Goal: Task Accomplishment & Management: Manage account settings

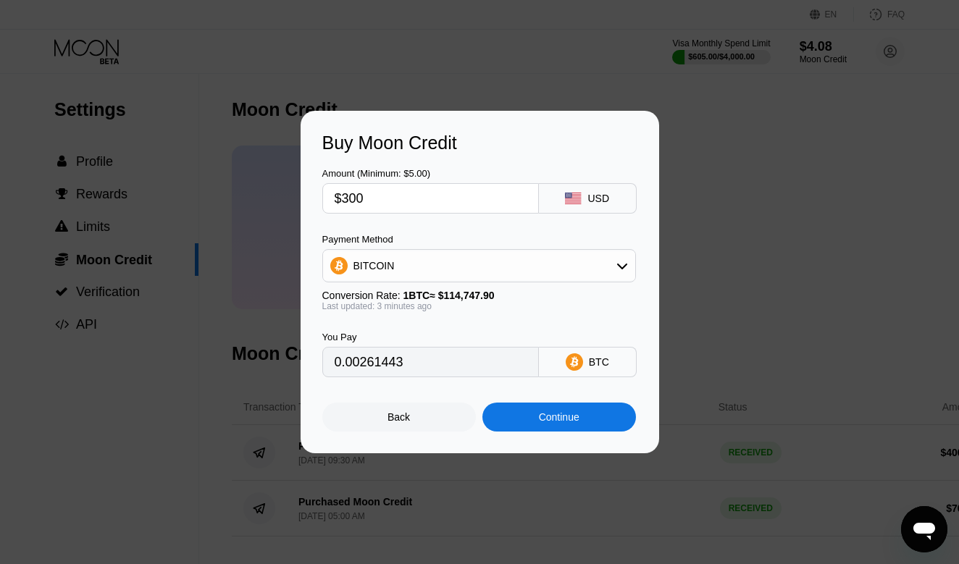
type input "0.00261452"
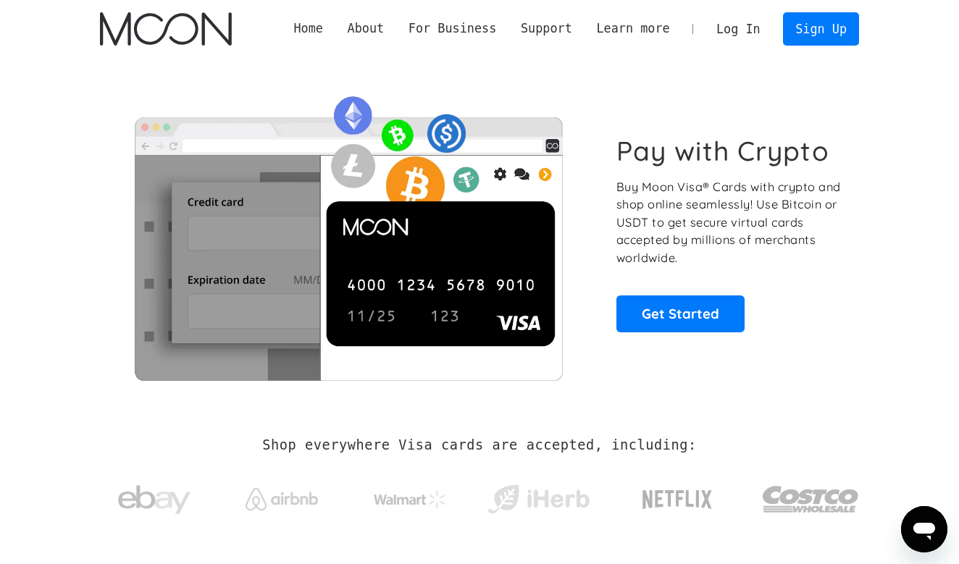
click at [729, 24] on link "Log In" at bounding box center [738, 29] width 68 height 32
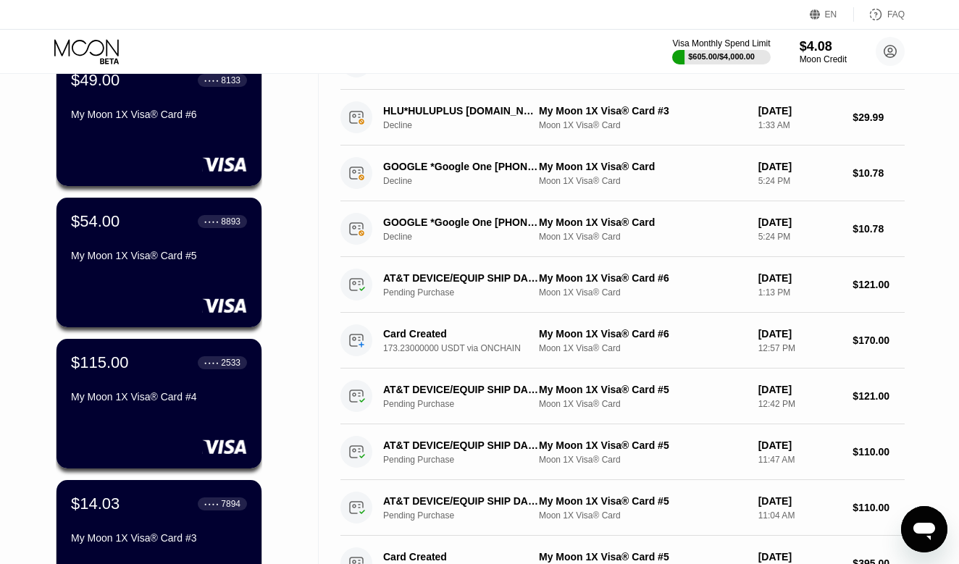
scroll to position [56, 0]
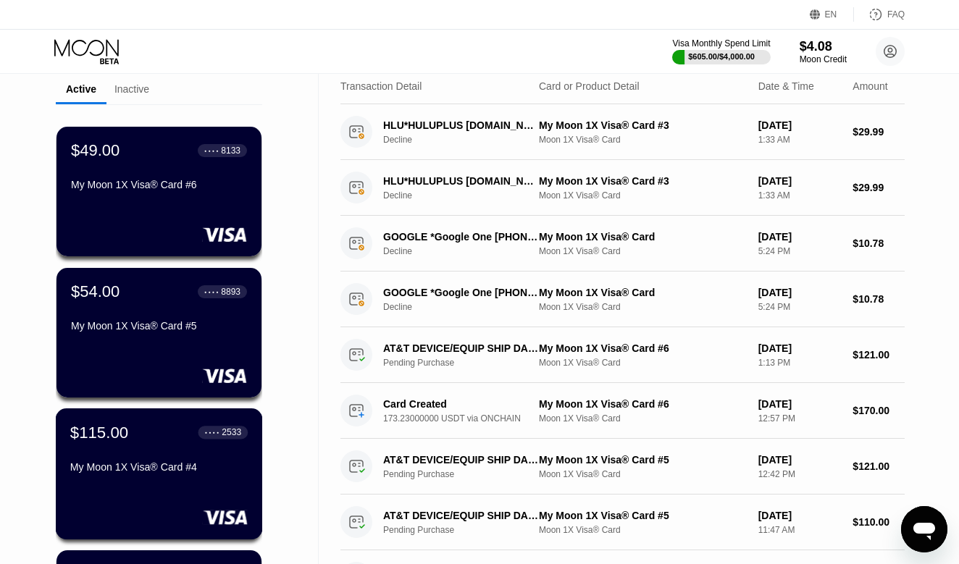
click at [114, 437] on div "$115.00" at bounding box center [99, 432] width 58 height 19
